Goal: Navigation & Orientation: Find specific page/section

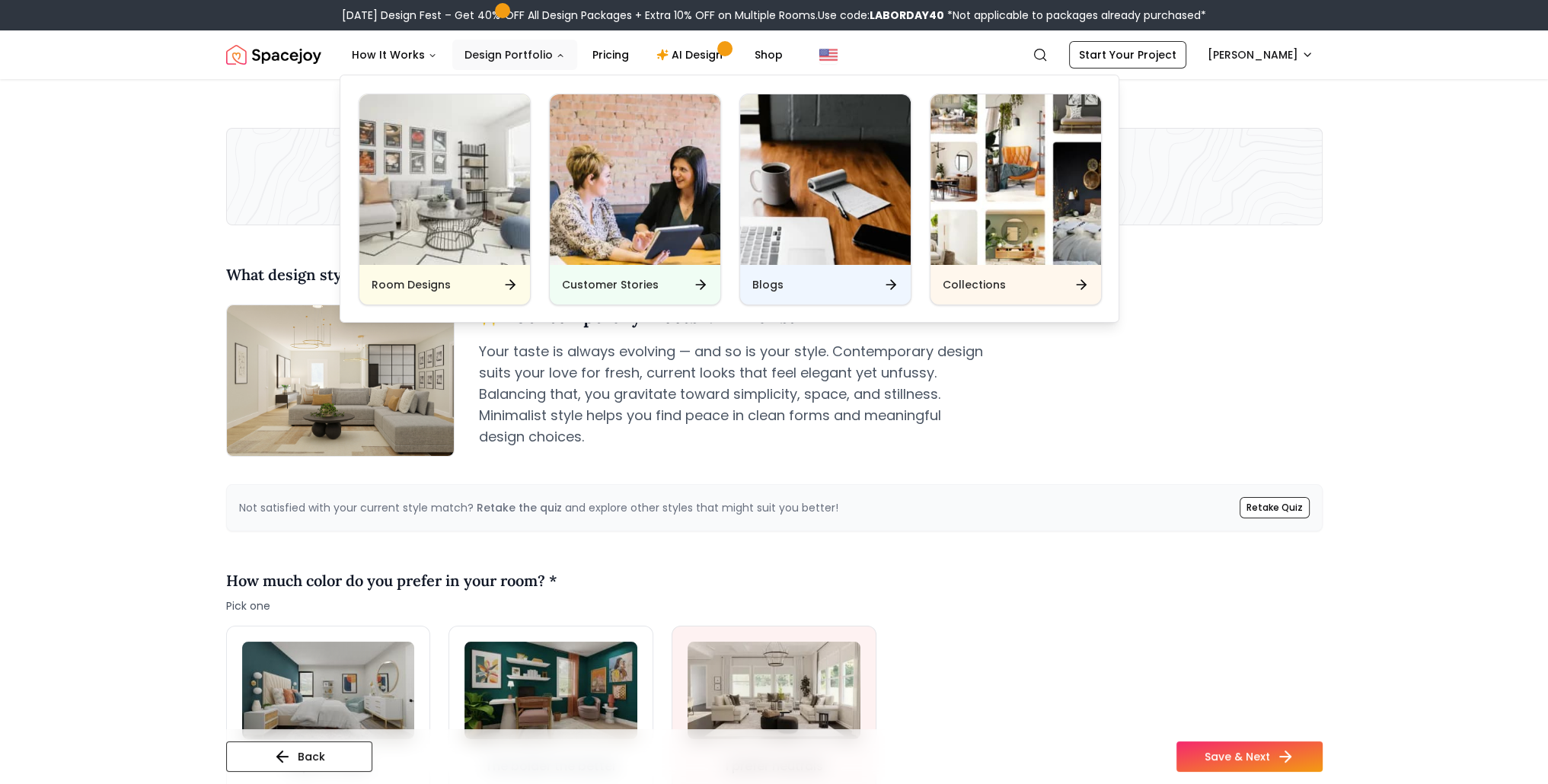
click at [498, 52] on button "Design Portfolio" at bounding box center [515, 55] width 125 height 30
click at [512, 45] on button "Design Portfolio" at bounding box center [515, 55] width 125 height 30
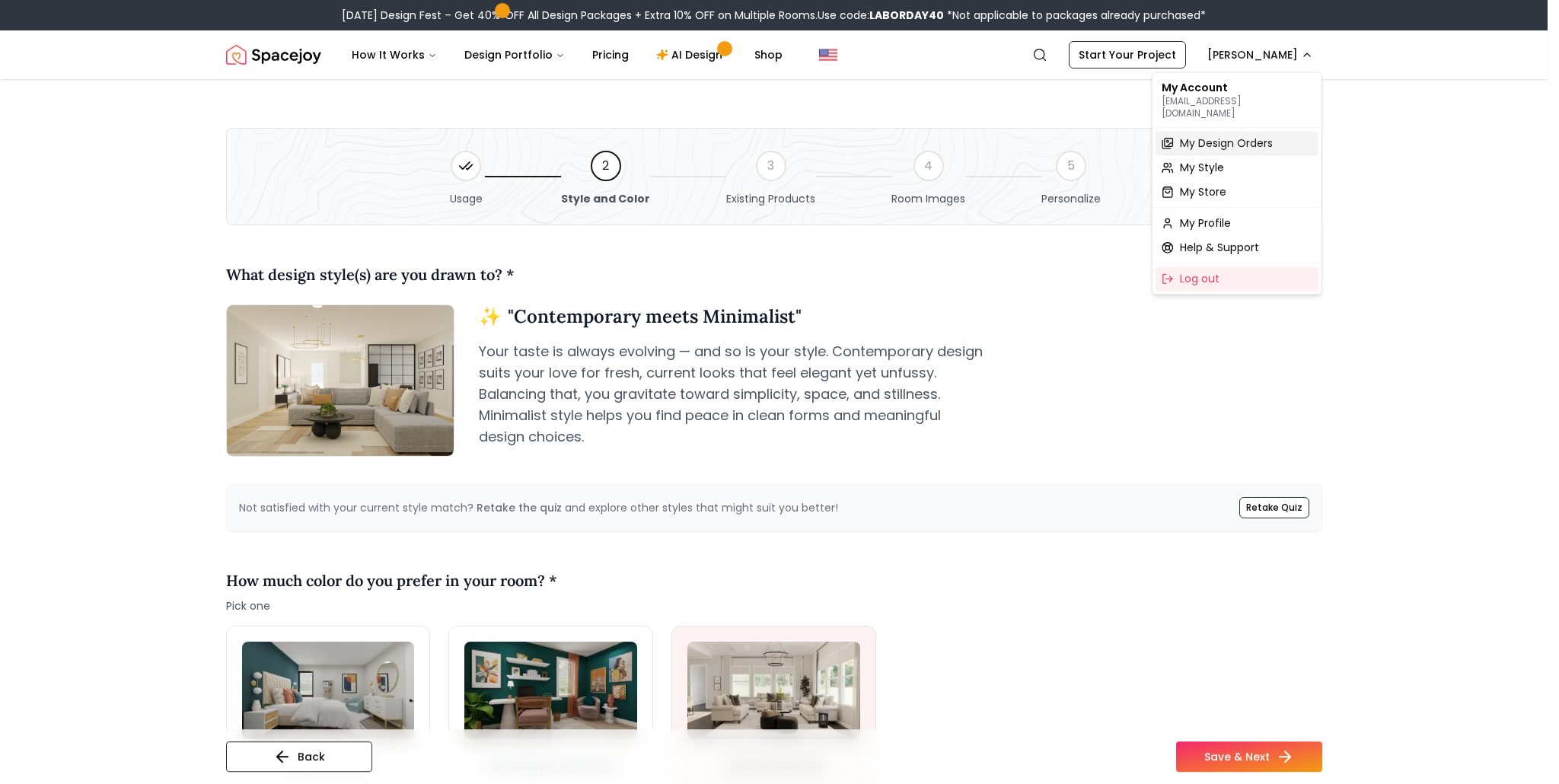
click at [1227, 135] on span "My Design Orders" at bounding box center [1225, 143] width 92 height 15
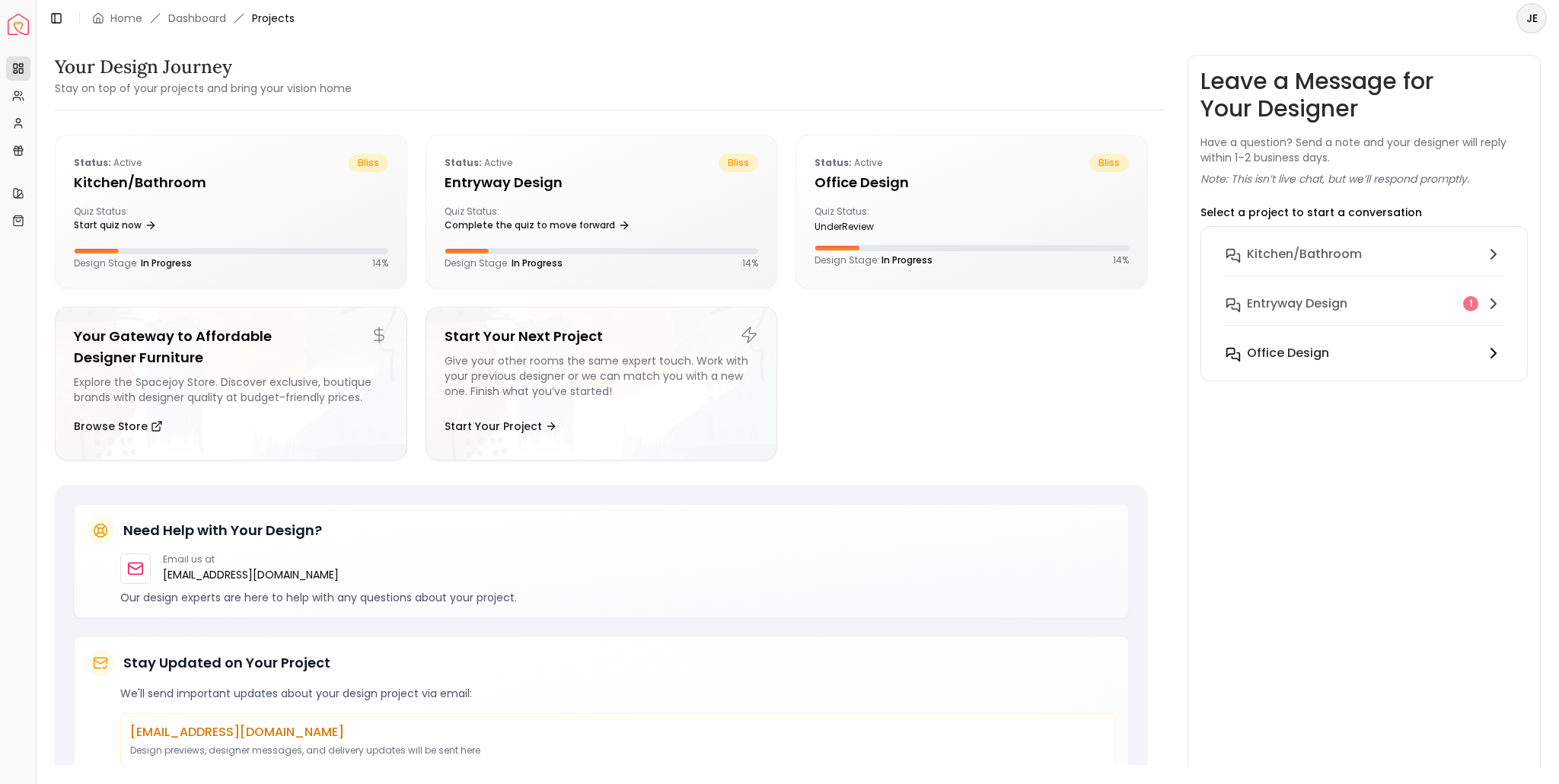
click at [1309, 356] on h6 "Office design" at bounding box center [1287, 352] width 82 height 18
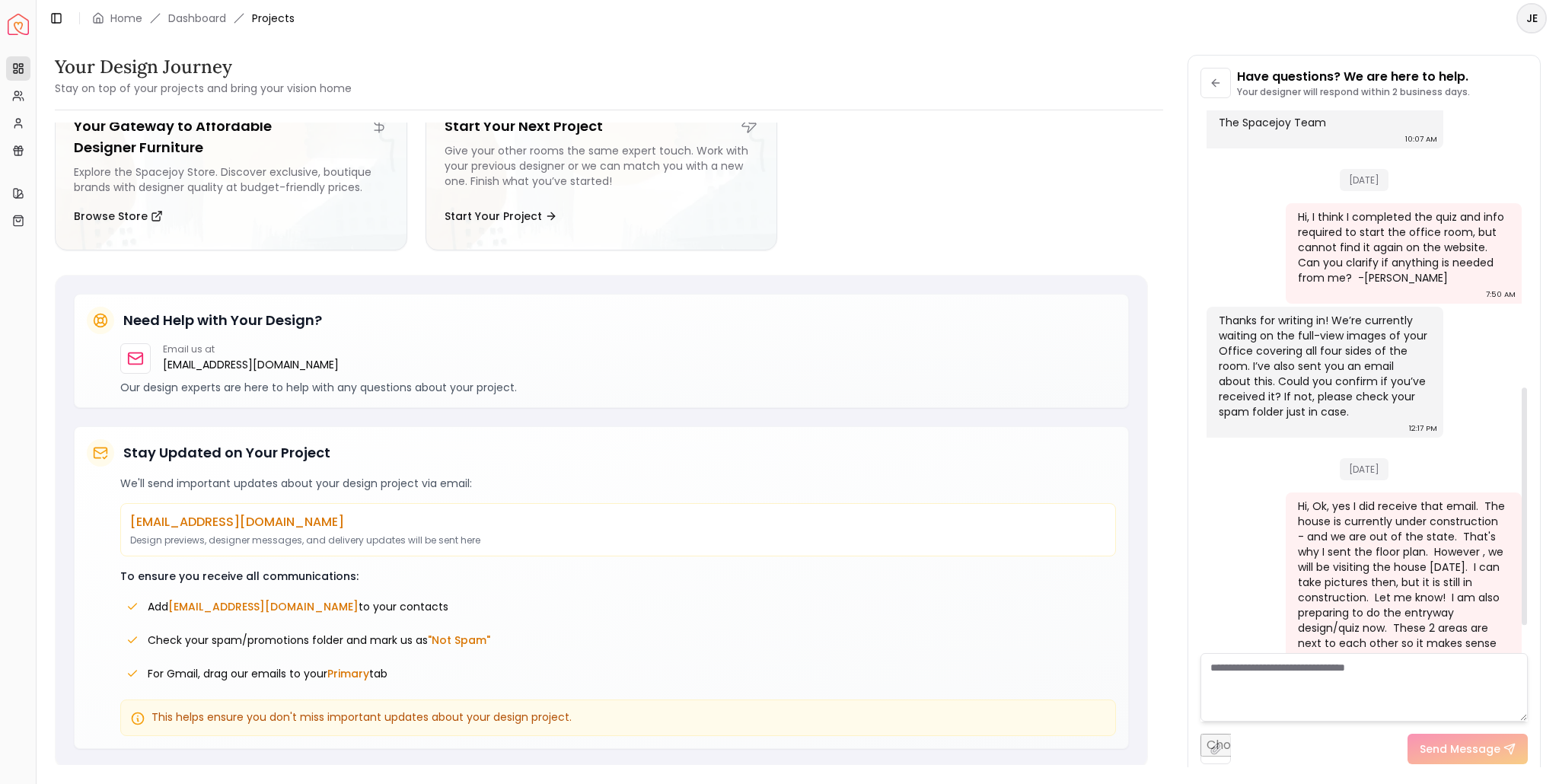
scroll to position [698, 0]
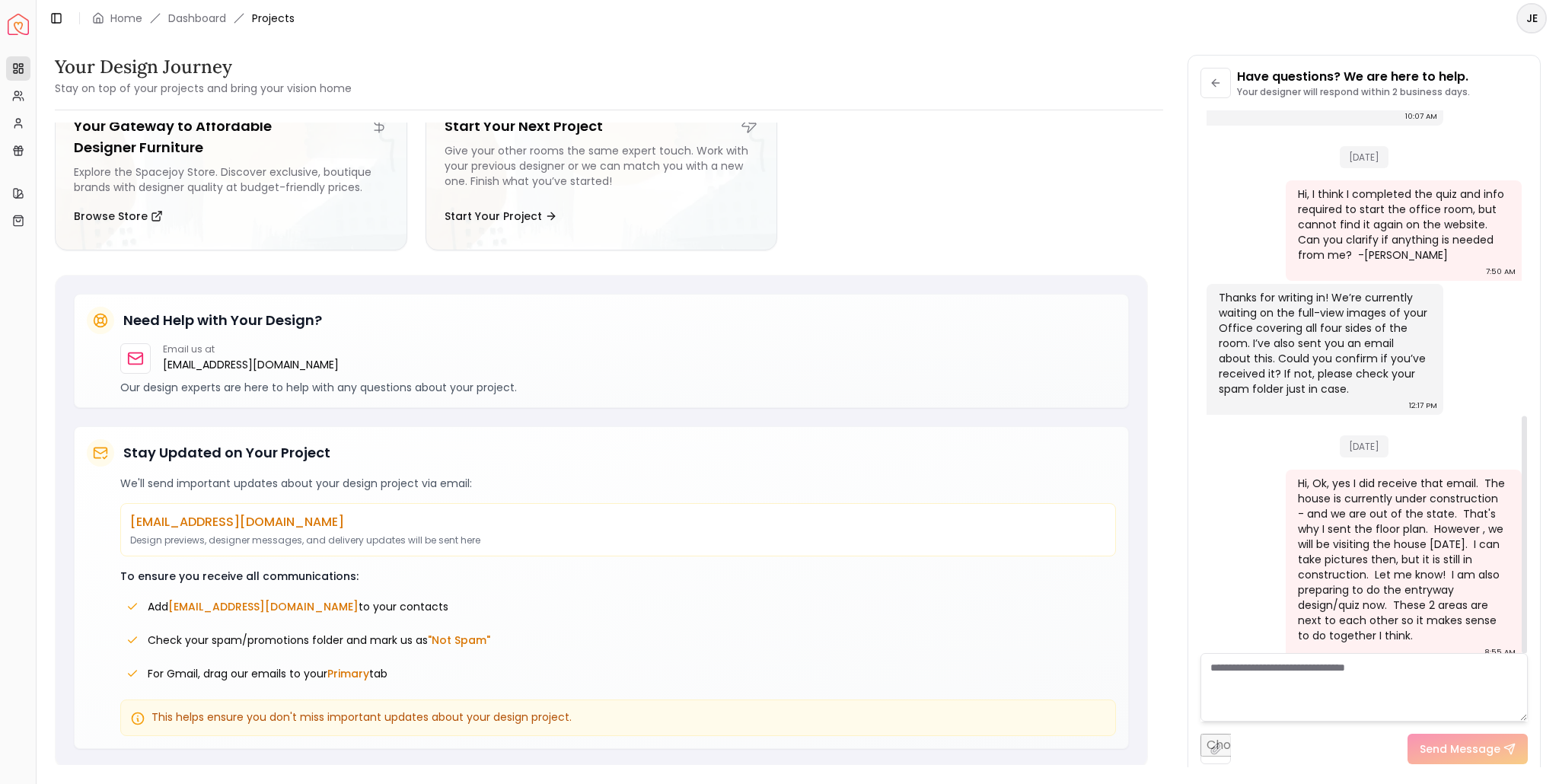
click at [1547, 376] on div "Your Design Journey Stay on top of your projects and bring your vision home Sta…" at bounding box center [798, 401] width 1523 height 731
click at [681, 355] on div "Email us at hello@spacejoy.com" at bounding box center [618, 358] width 996 height 30
click at [1000, 196] on ul "Status: active bliss Kitchen/Bathroom Quiz Status: Start quiz now Design Stage:…" at bounding box center [601, 93] width 1093 height 338
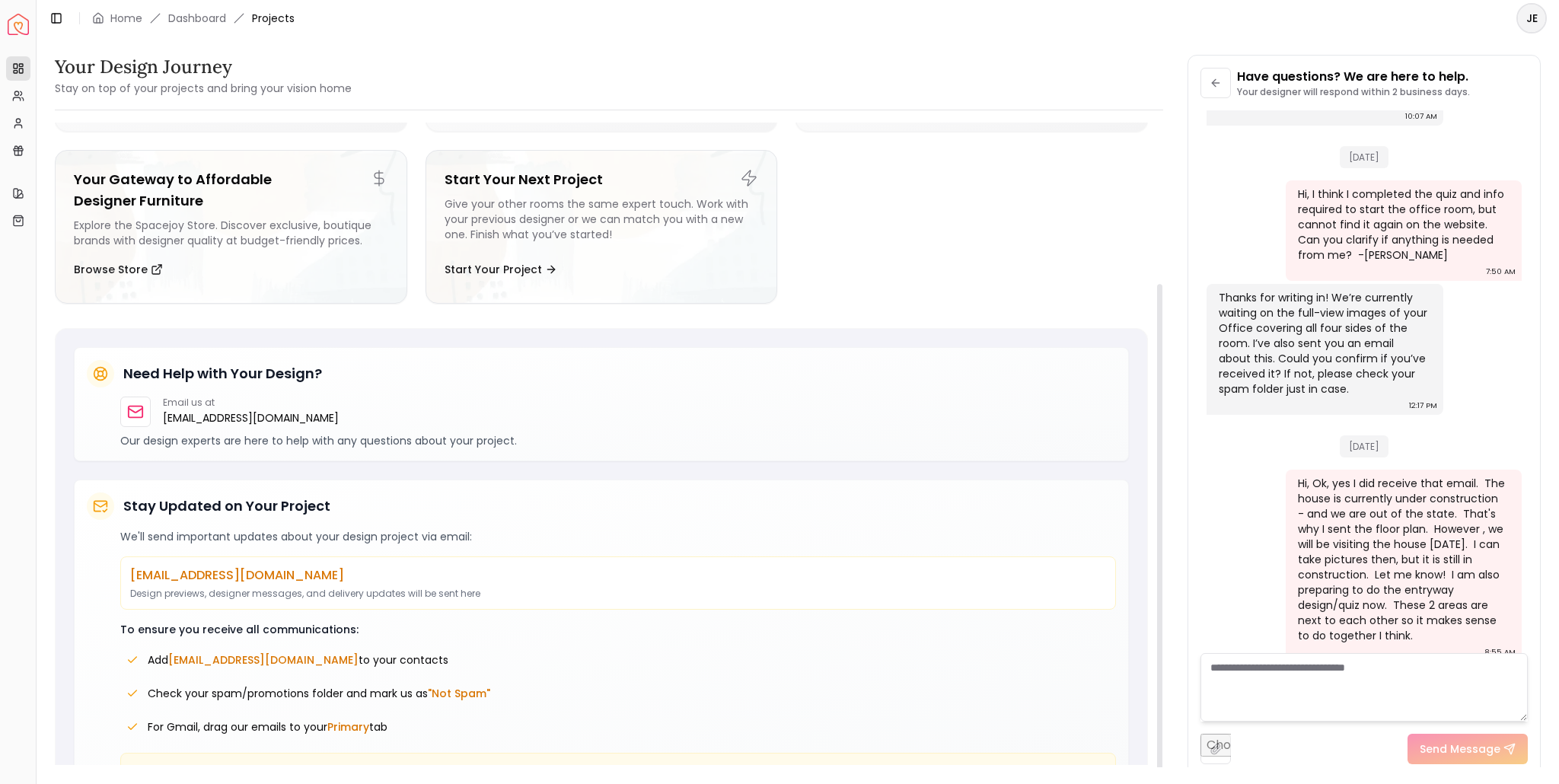
scroll to position [210, 0]
